Goal: Task Accomplishment & Management: Manage account settings

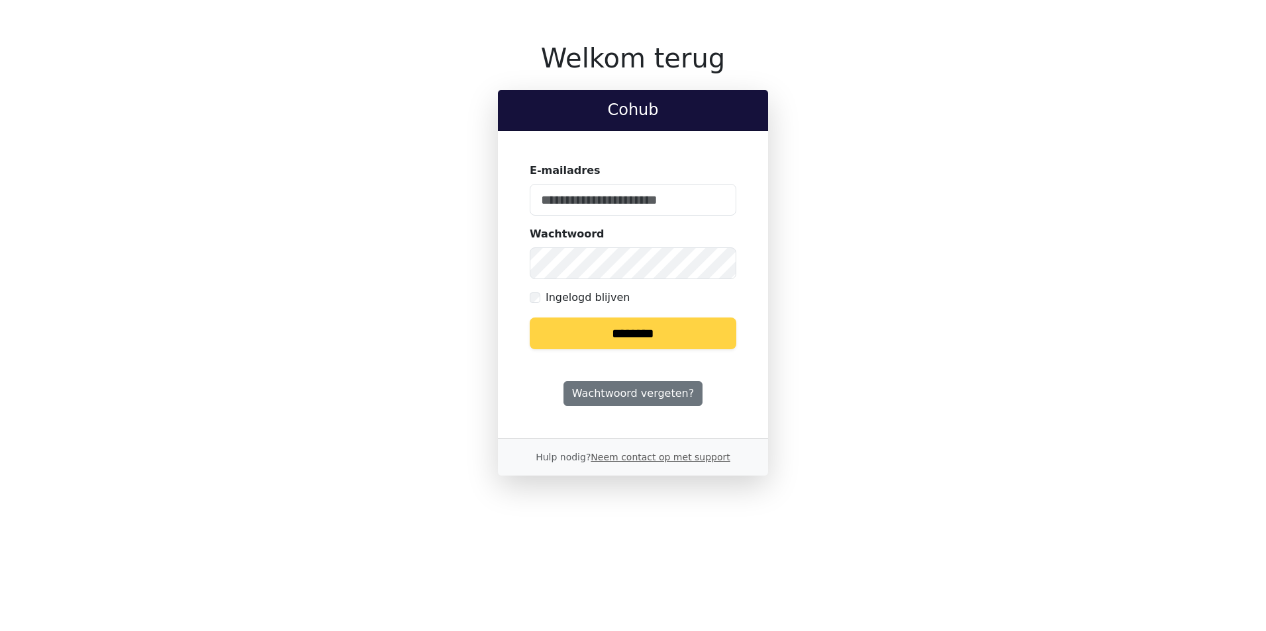
type input "**********"
click at [634, 328] on input "********" at bounding box center [633, 334] width 207 height 32
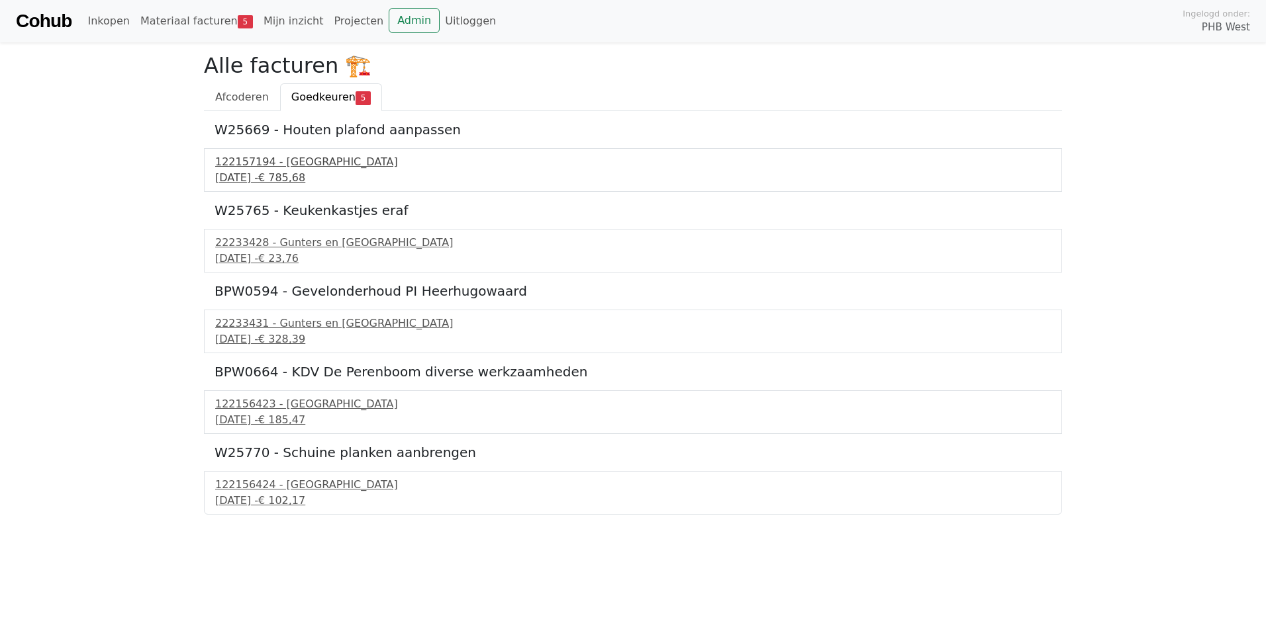
click at [301, 168] on div "122157194 - PontMeyer" at bounding box center [632, 162] width 835 height 16
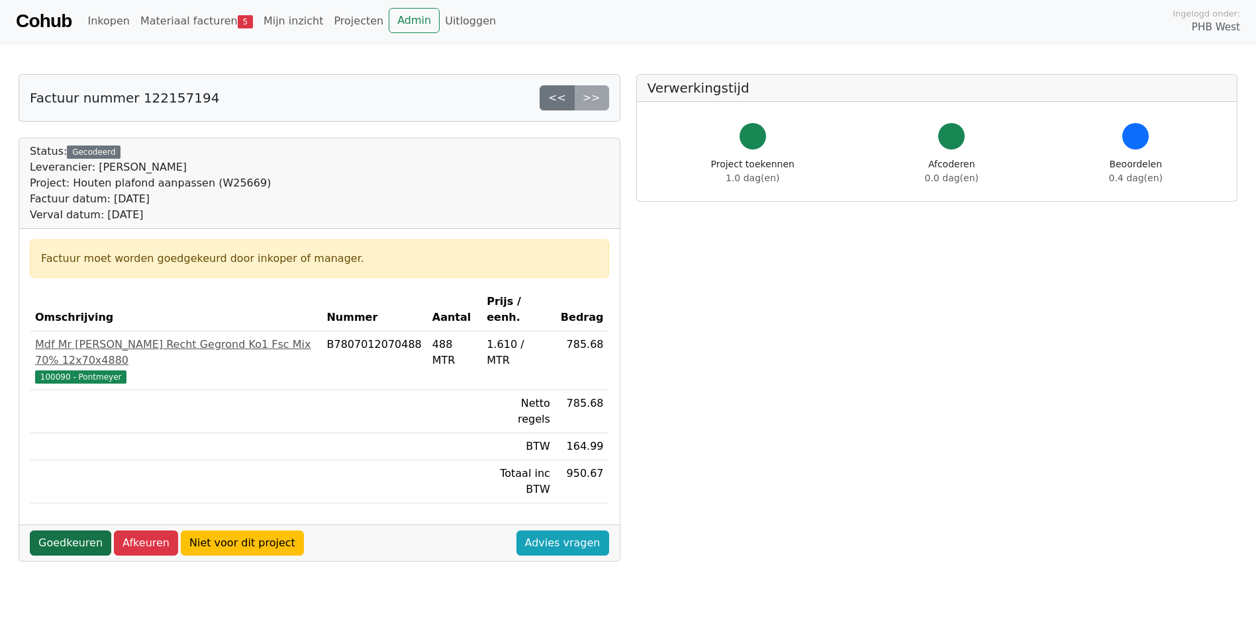
click at [55, 531] on link "Goedkeuren" at bounding box center [70, 543] width 81 height 25
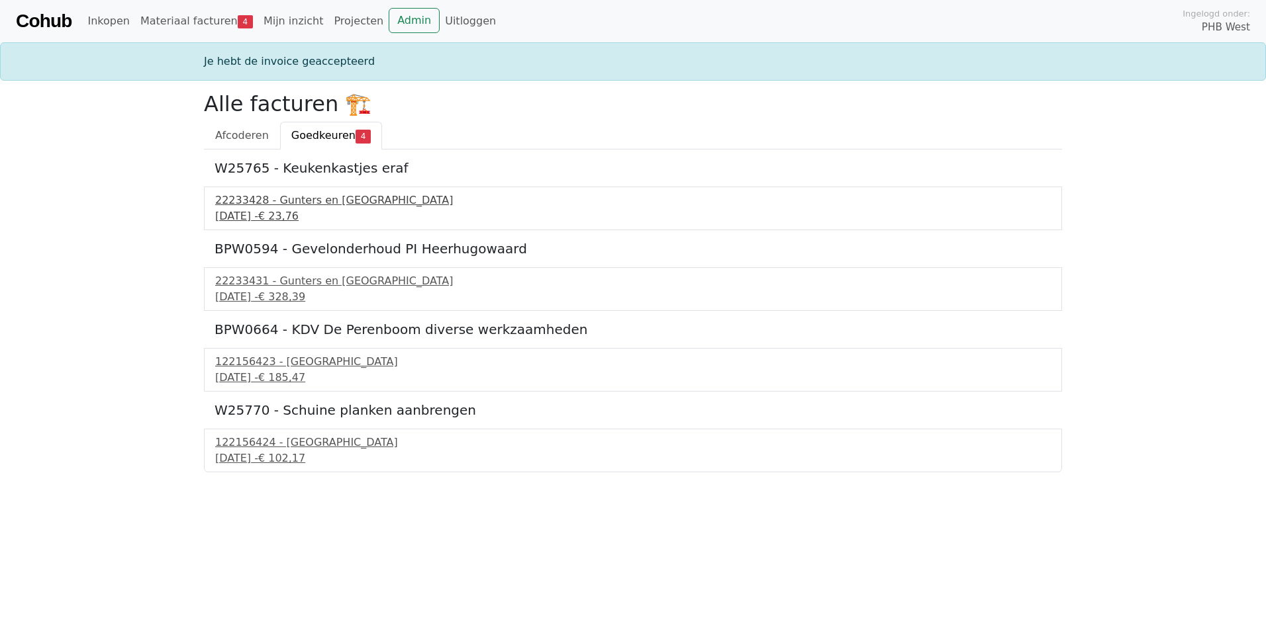
click at [275, 201] on div "22233428 - Gunters en Meuser" at bounding box center [632, 201] width 835 height 16
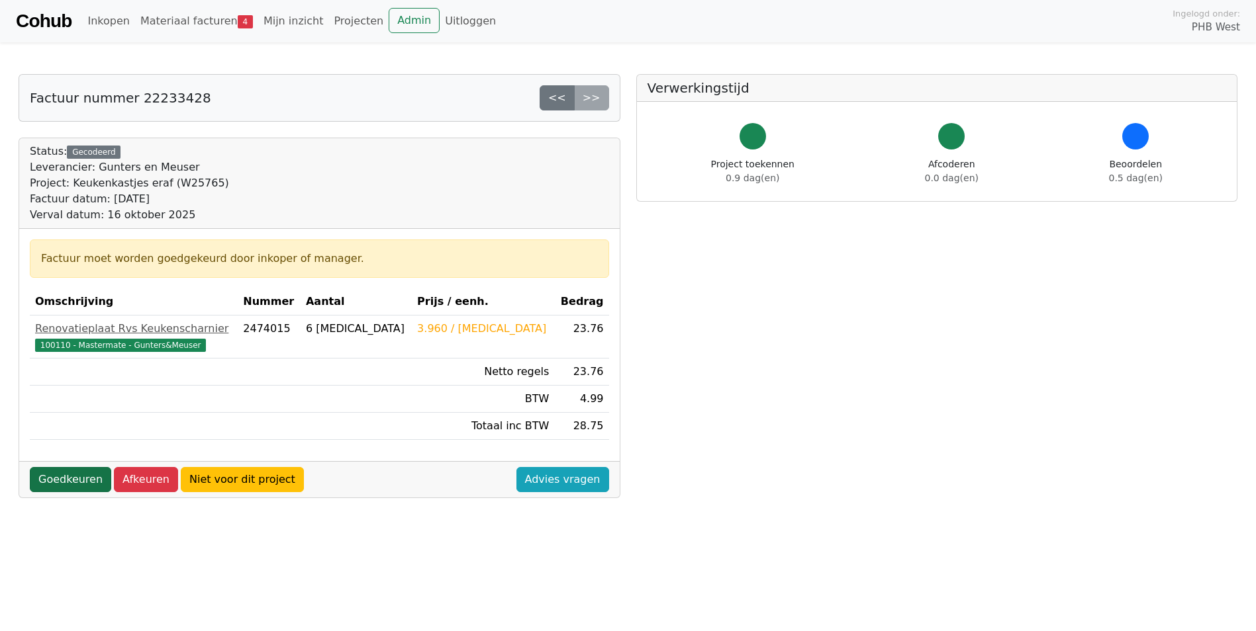
click at [85, 481] on link "Goedkeuren" at bounding box center [70, 479] width 81 height 25
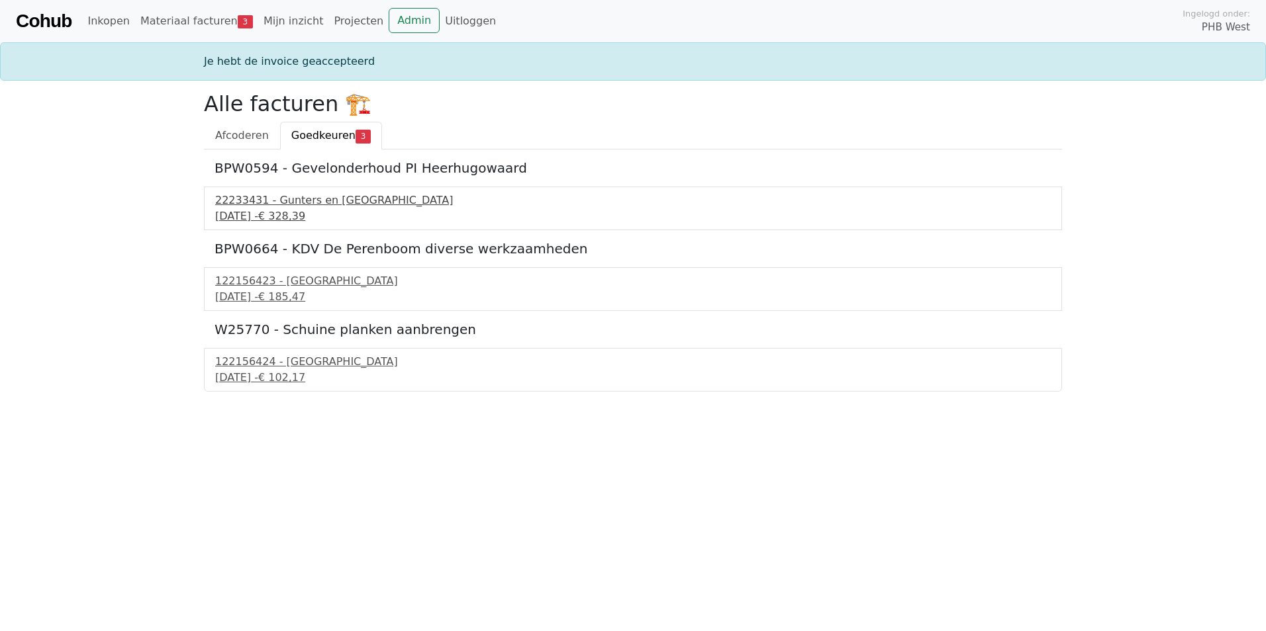
click at [295, 201] on div "22233431 - Gunters en [GEOGRAPHIC_DATA]" at bounding box center [632, 201] width 835 height 16
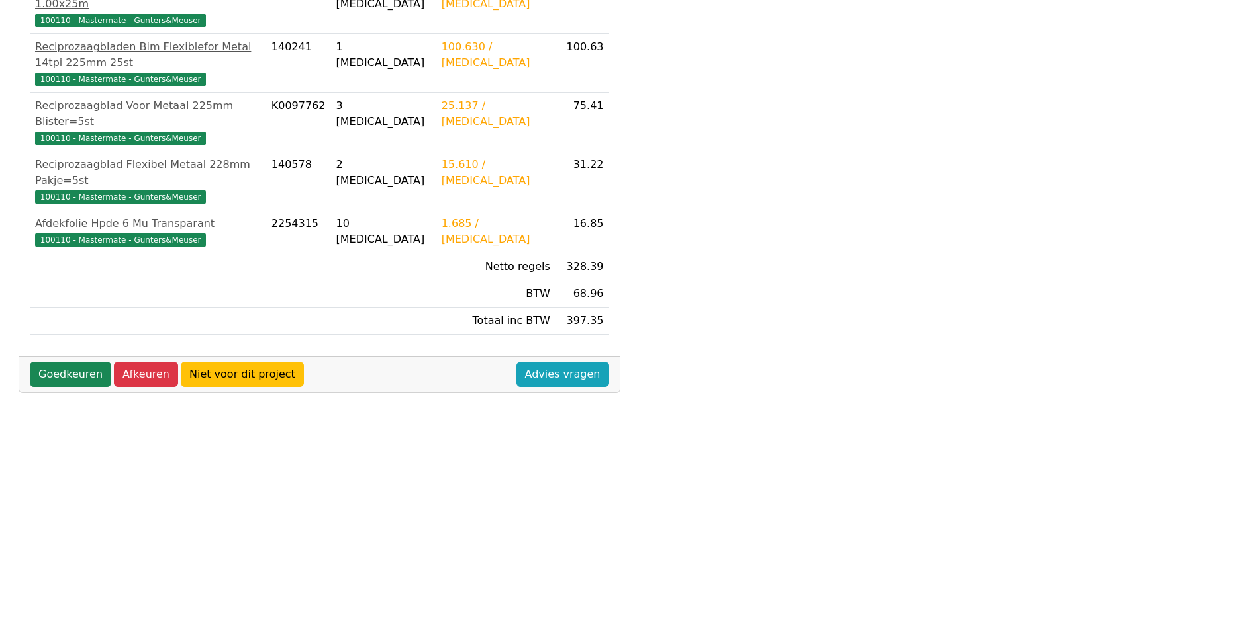
scroll to position [350, 0]
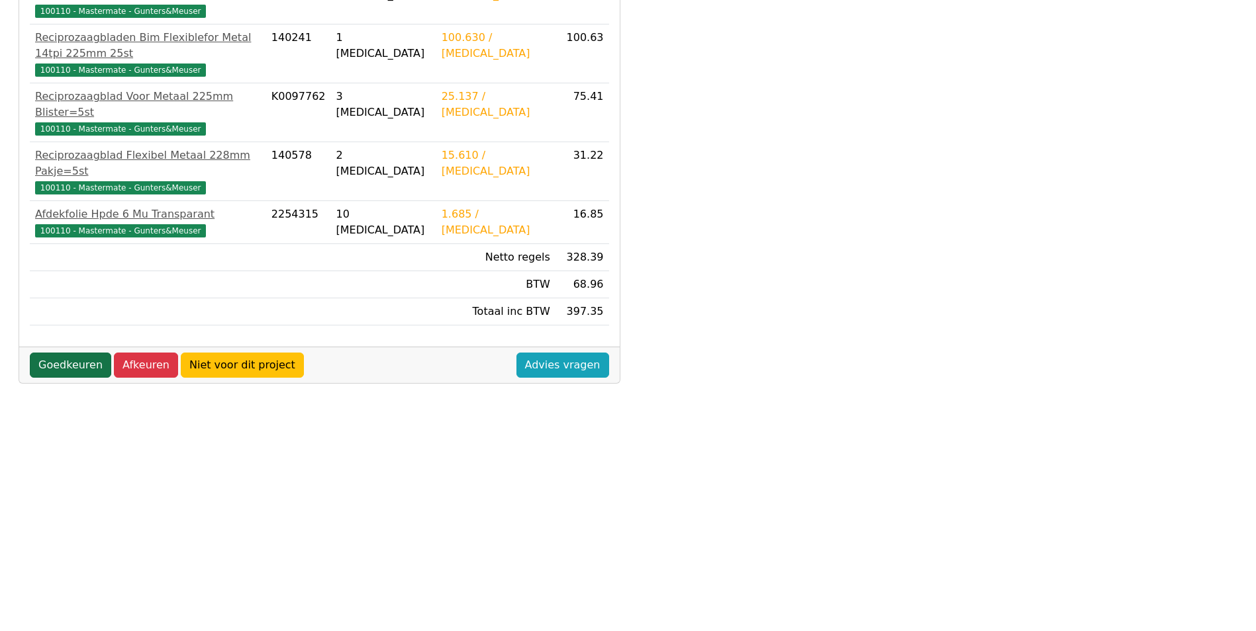
click at [69, 353] on link "Goedkeuren" at bounding box center [70, 365] width 81 height 25
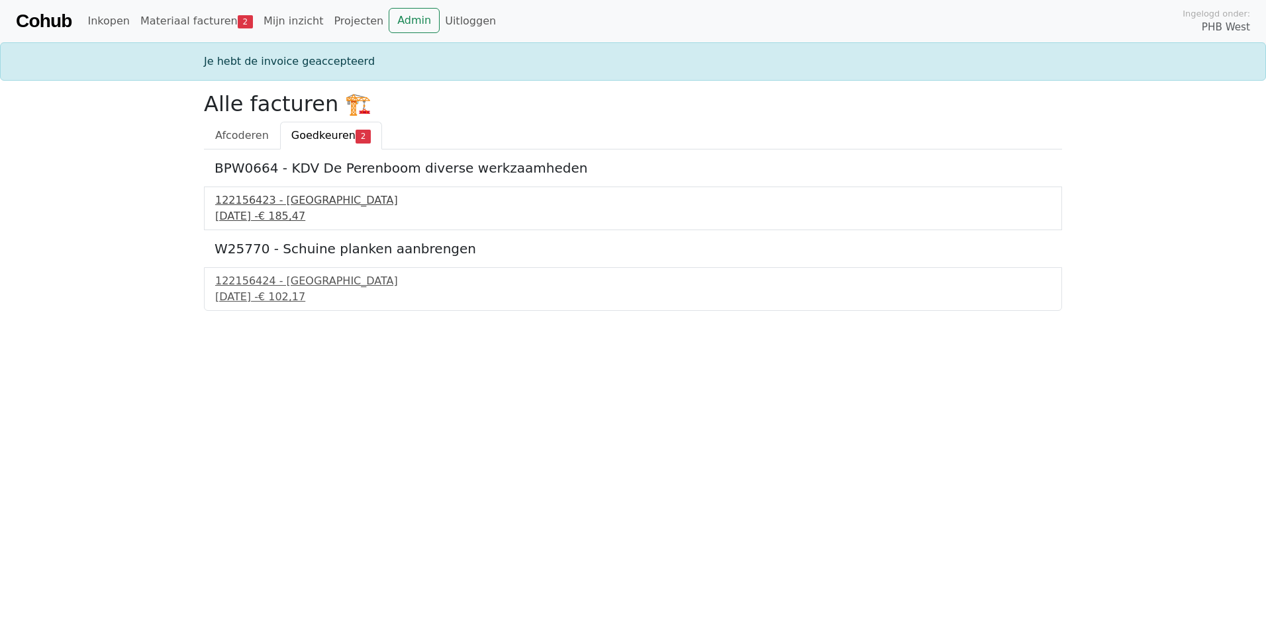
click at [281, 207] on div "122156423 - PontMeyer" at bounding box center [632, 201] width 835 height 16
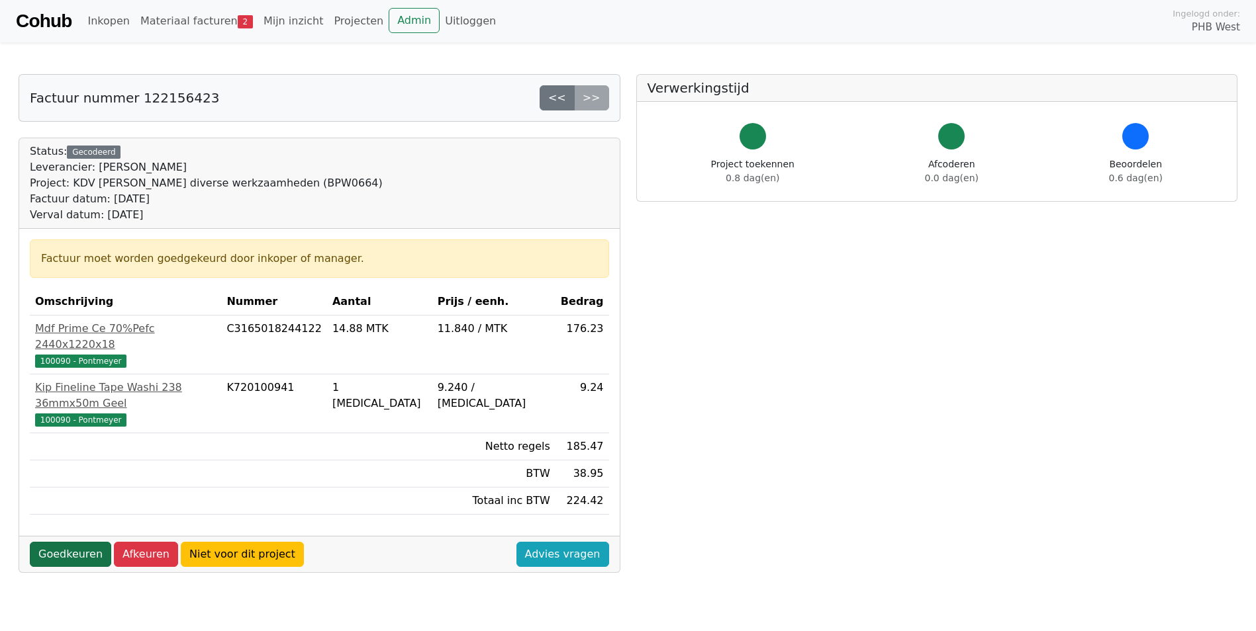
click at [64, 542] on link "Goedkeuren" at bounding box center [70, 554] width 81 height 25
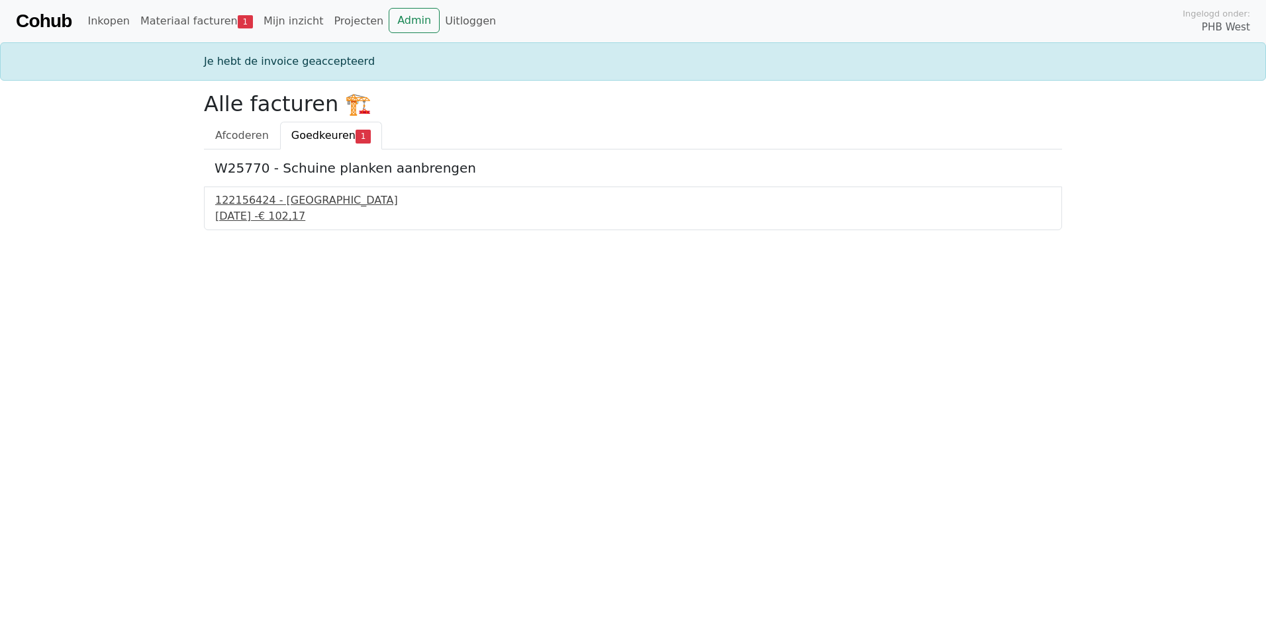
click at [265, 204] on div "122156424 - PontMeyer" at bounding box center [632, 201] width 835 height 16
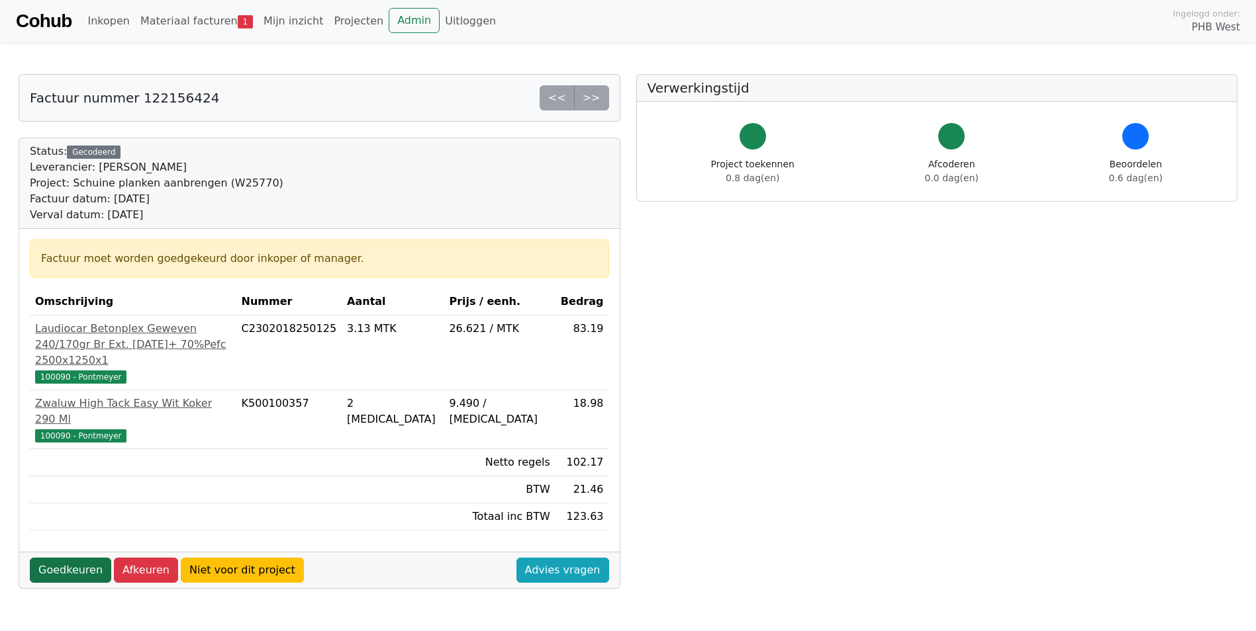
click at [66, 558] on link "Goedkeuren" at bounding box center [70, 570] width 81 height 25
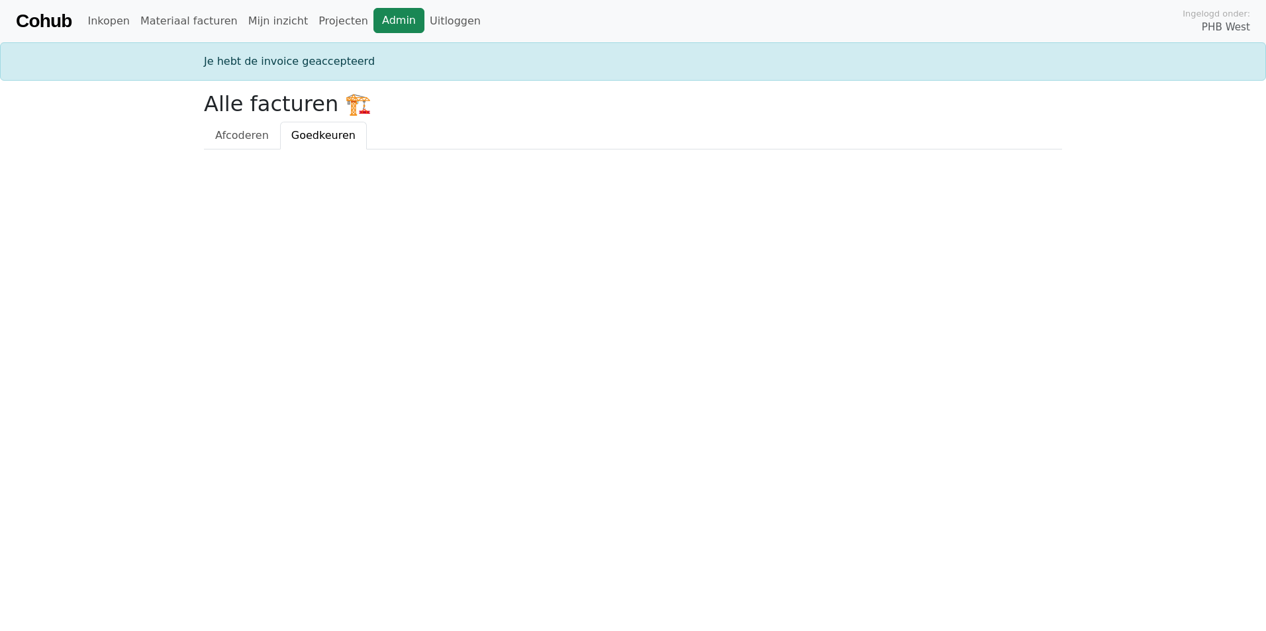
click at [373, 18] on link "Admin" at bounding box center [398, 20] width 51 height 25
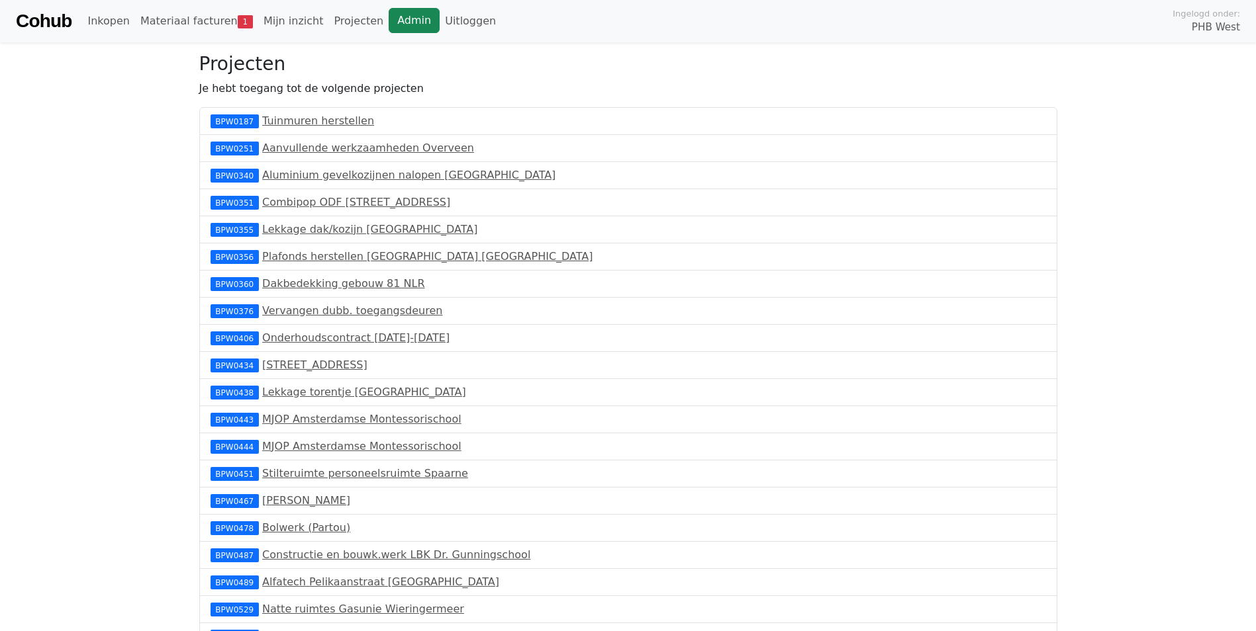
click at [393, 21] on link "Admin" at bounding box center [414, 20] width 51 height 25
click at [169, 18] on link "Materiaal facturen 2" at bounding box center [196, 21] width 123 height 26
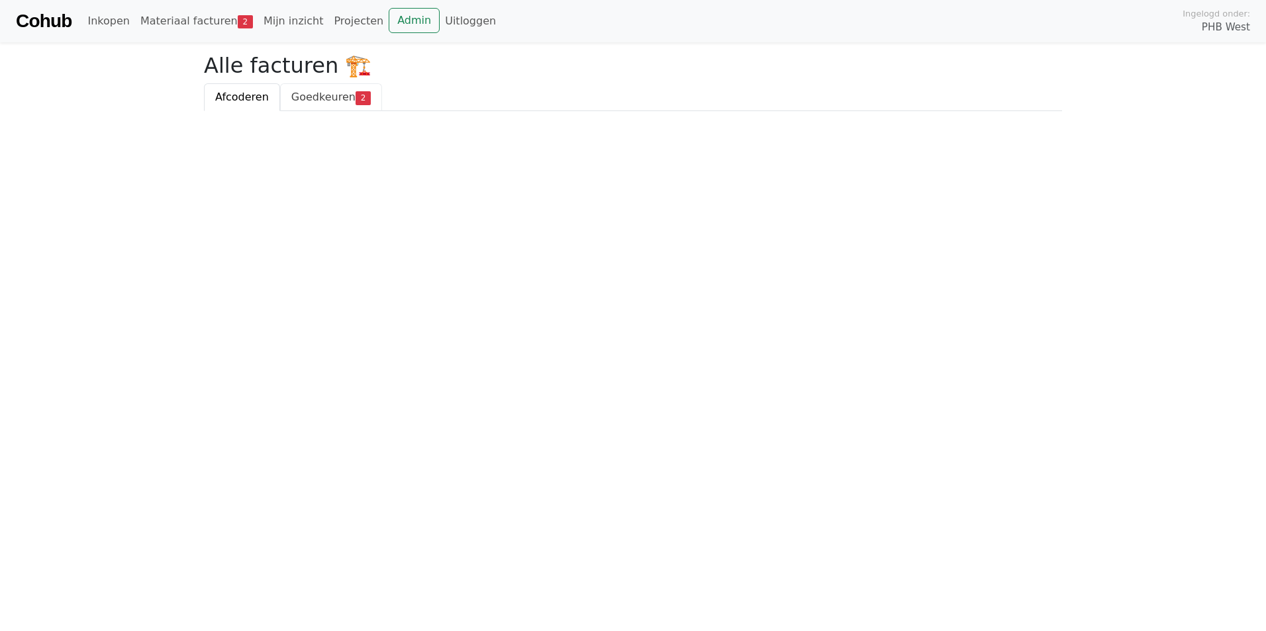
click at [318, 95] on span "Goedkeuren" at bounding box center [323, 97] width 64 height 13
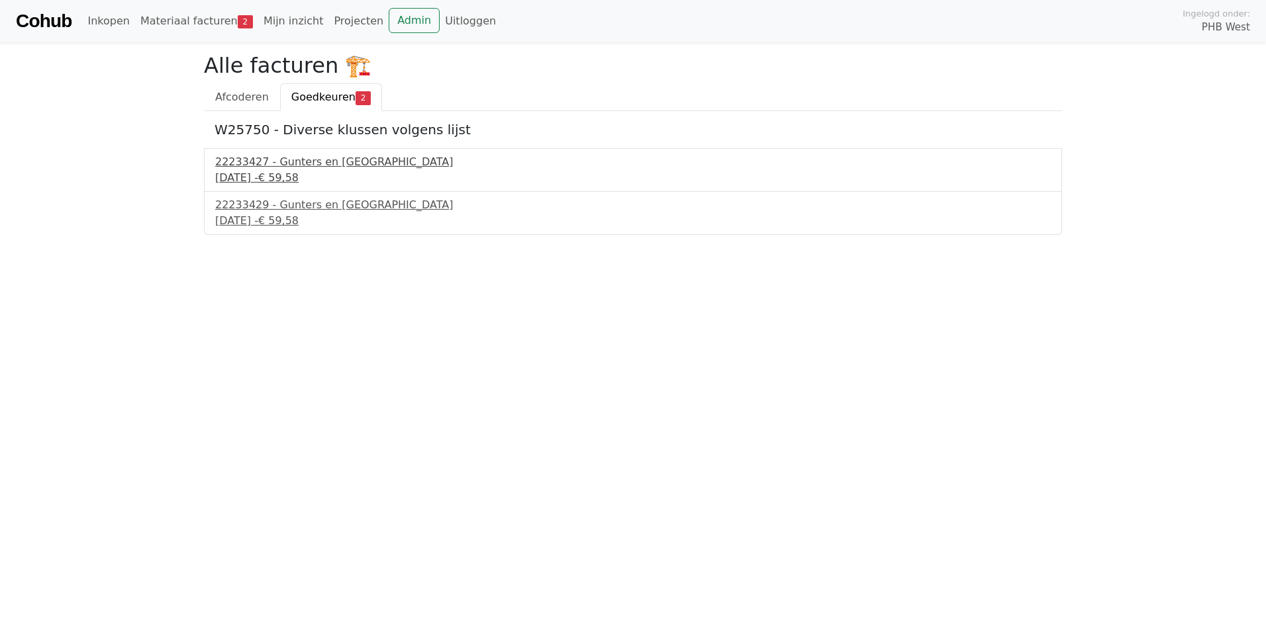
click at [269, 162] on div "22233427 - Gunters en [GEOGRAPHIC_DATA]" at bounding box center [632, 162] width 835 height 16
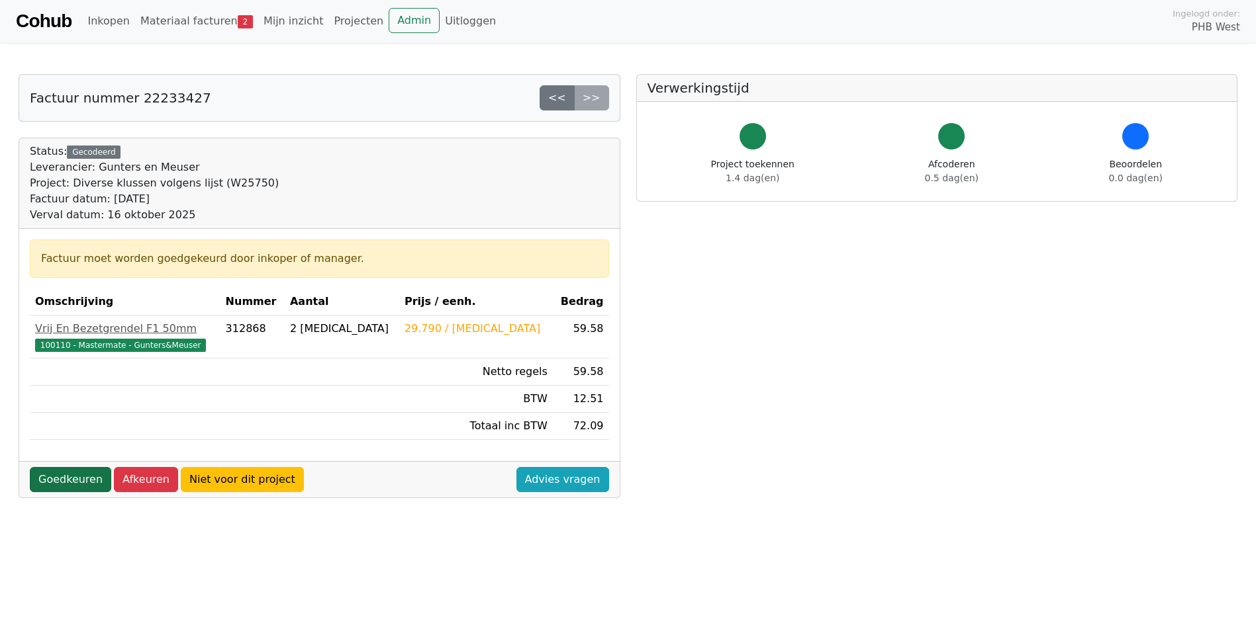
click at [85, 475] on link "Goedkeuren" at bounding box center [70, 479] width 81 height 25
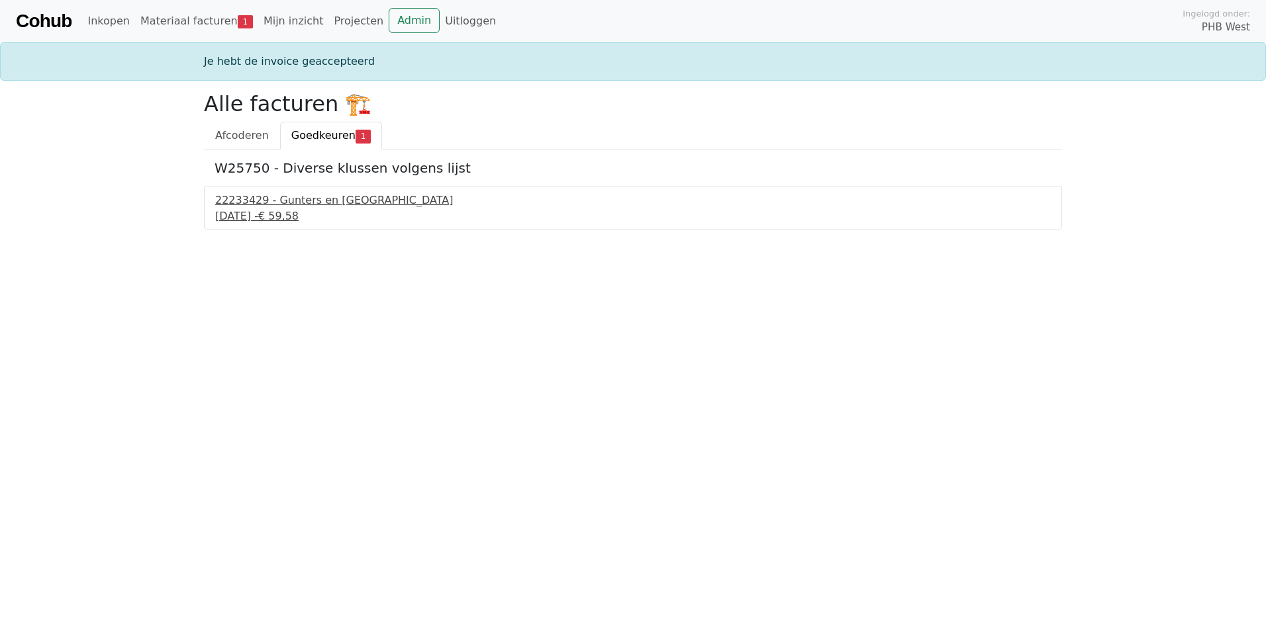
click at [309, 204] on div "22233429 - Gunters en [GEOGRAPHIC_DATA]" at bounding box center [632, 201] width 835 height 16
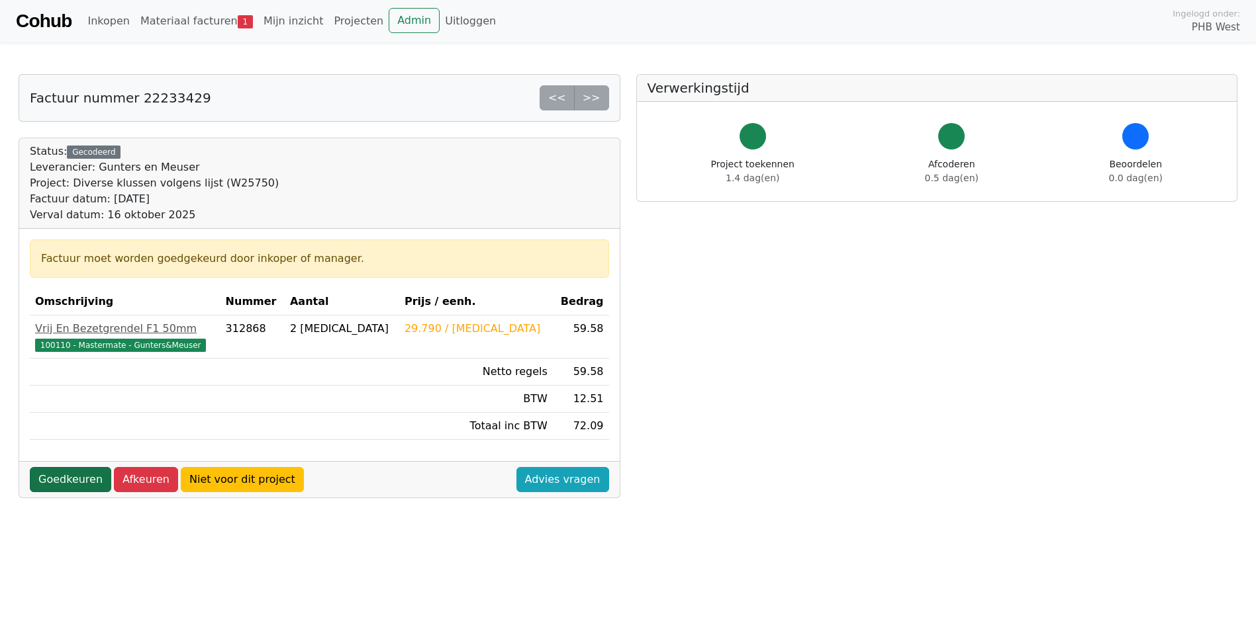
click at [66, 473] on link "Goedkeuren" at bounding box center [70, 479] width 81 height 25
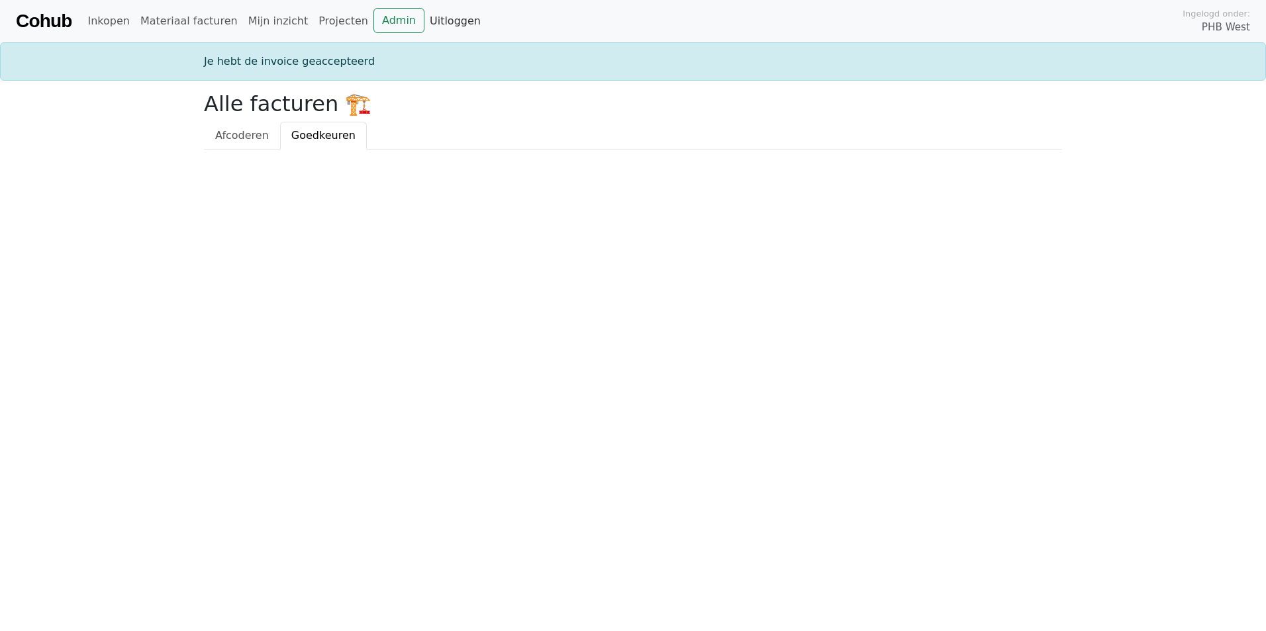
click at [424, 19] on link "Uitloggen" at bounding box center [455, 21] width 62 height 26
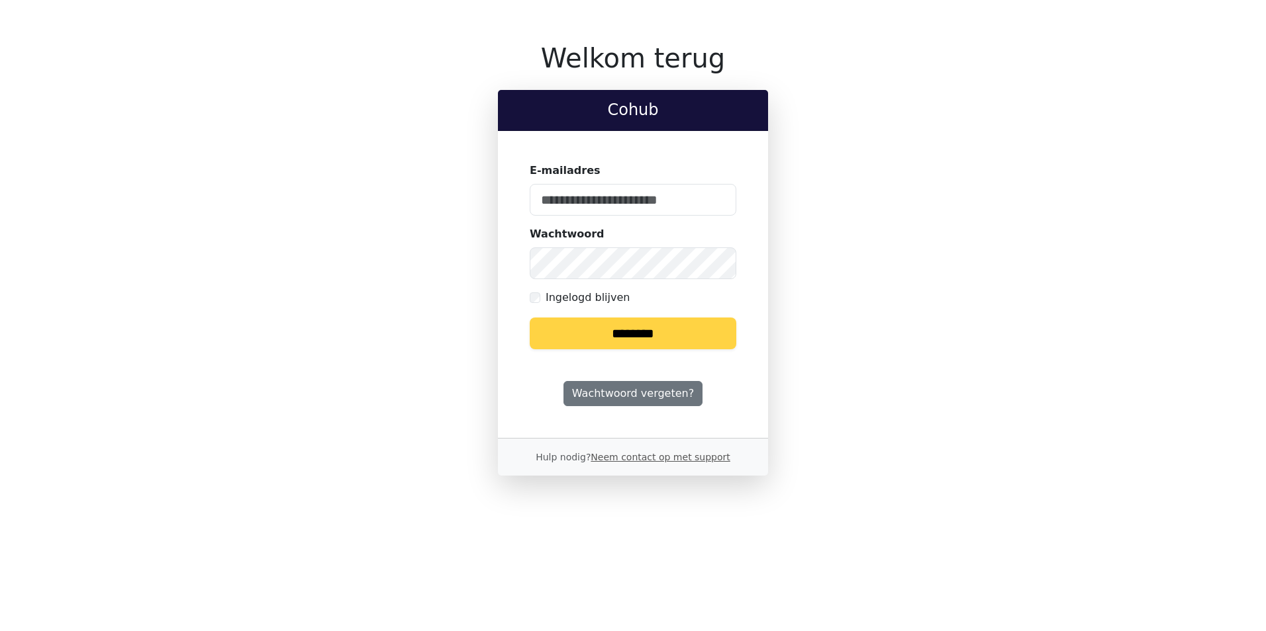
type input "**********"
click at [674, 337] on input "********" at bounding box center [633, 334] width 207 height 32
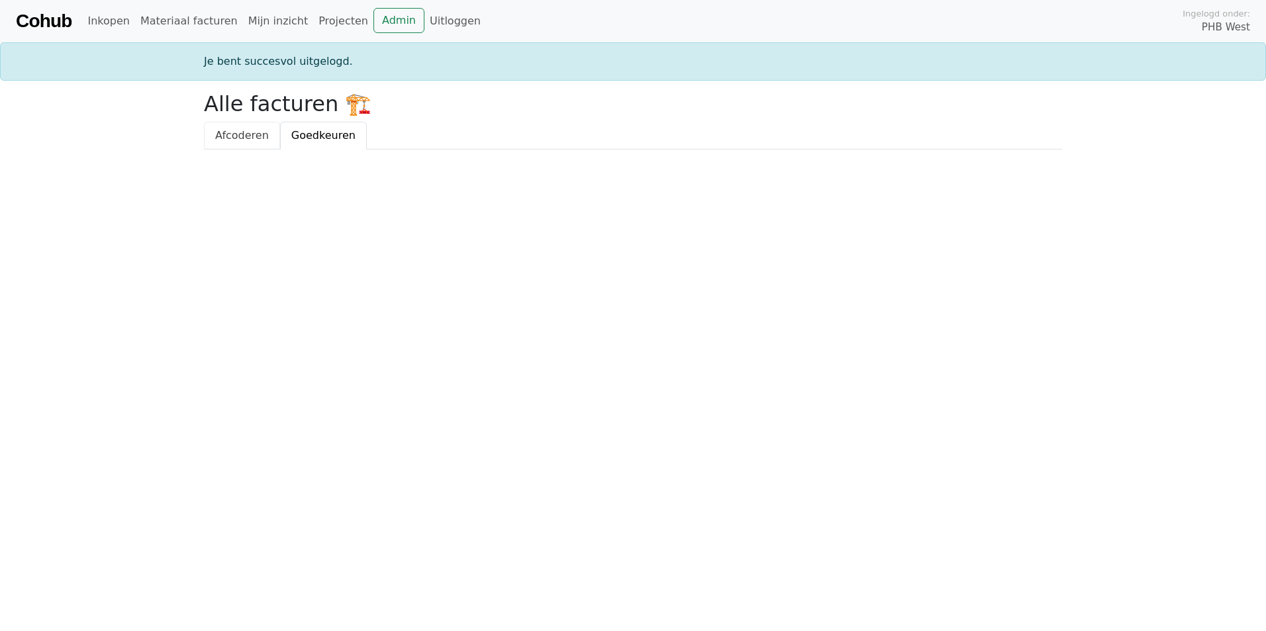
click at [240, 136] on span "Afcoderen" at bounding box center [242, 135] width 54 height 13
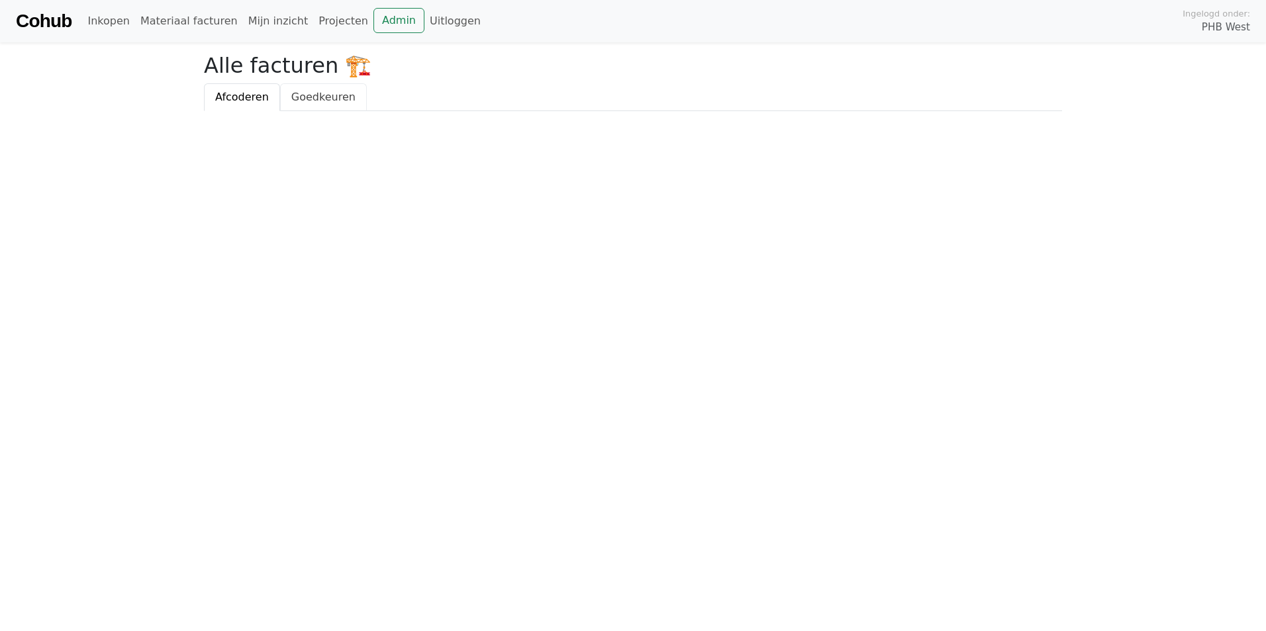
click at [324, 87] on link "Goedkeuren" at bounding box center [323, 97] width 87 height 28
click at [367, 5] on div "Cohub Inkopen Materiaal facturen Mijn inzicht Projecten Admin Uitloggen Ingelog…" at bounding box center [633, 21] width 1266 height 42
click at [373, 13] on link "Admin" at bounding box center [398, 20] width 51 height 25
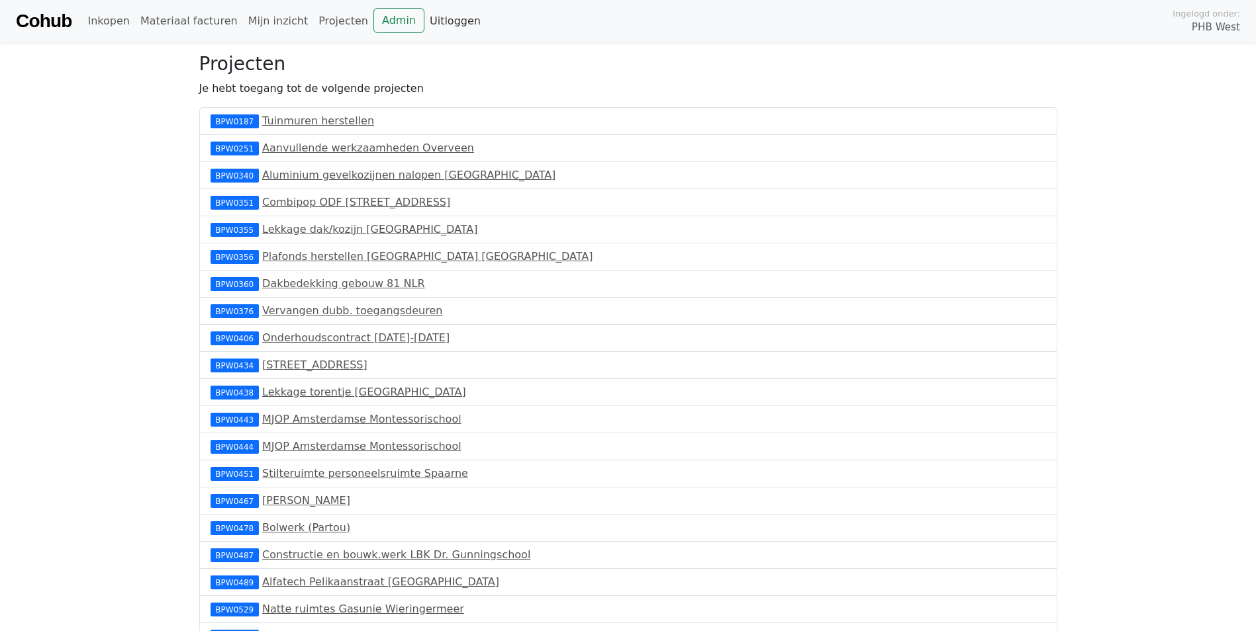
click at [431, 23] on link "Uitloggen" at bounding box center [455, 21] width 62 height 26
